Goal: Navigation & Orientation: Find specific page/section

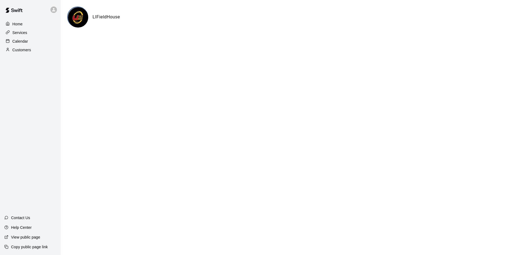
click at [35, 45] on div "Calendar" at bounding box center [30, 41] width 52 height 8
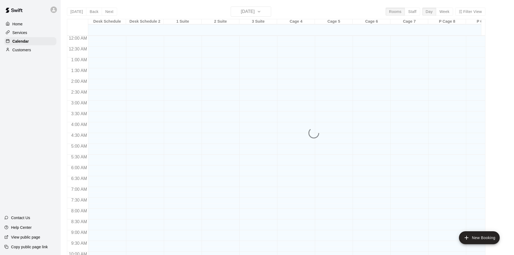
scroll to position [276, 0]
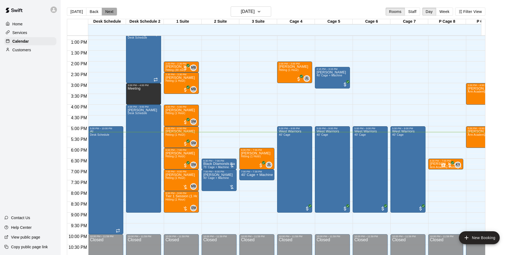
click at [105, 10] on button "Next" at bounding box center [109, 12] width 15 height 8
click at [105, 10] on div "[DATE] Back [DATE][DATE] Rooms Staff Day Week Filter View Desk Schedule 19 Tue …" at bounding box center [276, 133] width 418 height 255
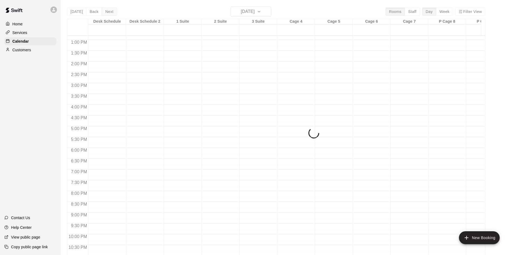
click at [105, 10] on div "[DATE] Back [DATE][DATE] Rooms Staff Day Week Filter View Desk Schedule 20 Wed …" at bounding box center [276, 133] width 418 height 255
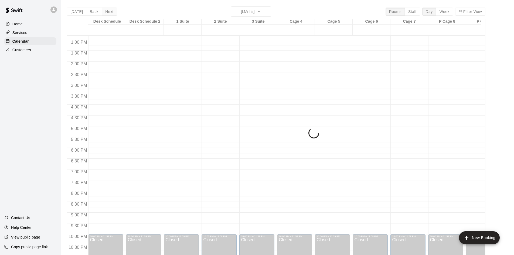
click at [105, 10] on div "[DATE] Back [DATE][DATE] Rooms Staff Day Week Filter View Desk Schedule 20 Wed …" at bounding box center [276, 133] width 418 height 255
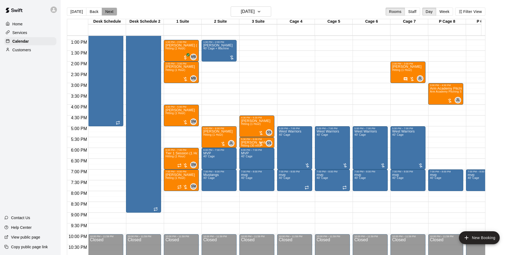
click at [105, 10] on button "Next" at bounding box center [109, 12] width 15 height 8
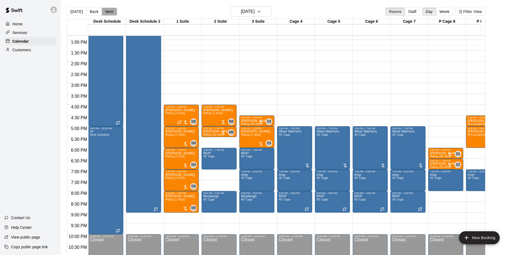
click at [105, 10] on button "Next" at bounding box center [109, 12] width 15 height 8
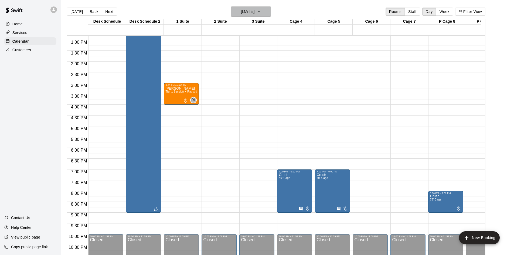
click at [249, 12] on h6 "[DATE]" at bounding box center [248, 12] width 14 height 8
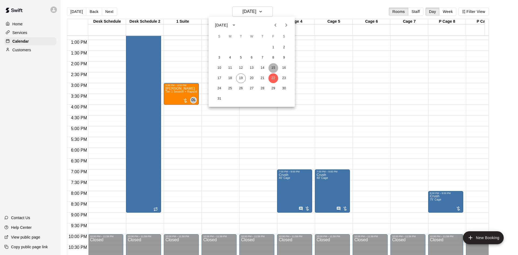
click at [272, 70] on button "15" at bounding box center [273, 68] width 10 height 10
